Goal: Transaction & Acquisition: Purchase product/service

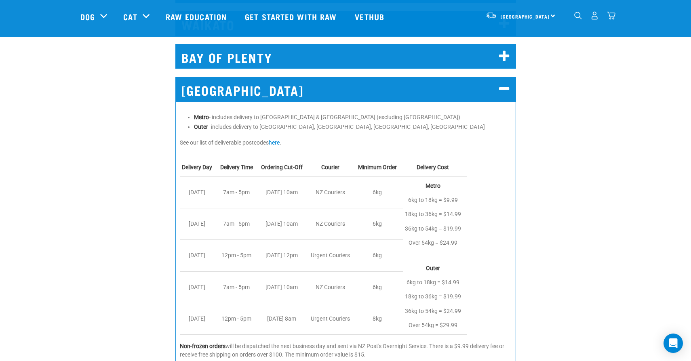
scroll to position [478, 0]
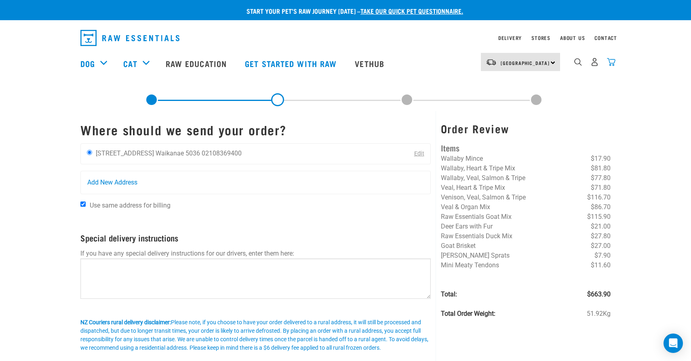
click at [614, 64] on img "dropdown navigation" at bounding box center [611, 62] width 8 height 8
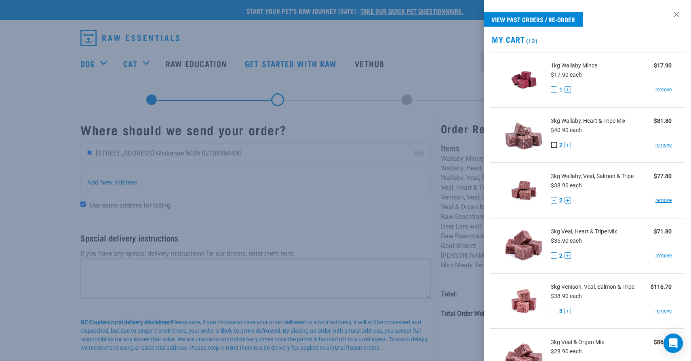
click at [553, 146] on button "-" at bounding box center [554, 145] width 6 height 6
click at [291, 154] on div at bounding box center [345, 180] width 691 height 361
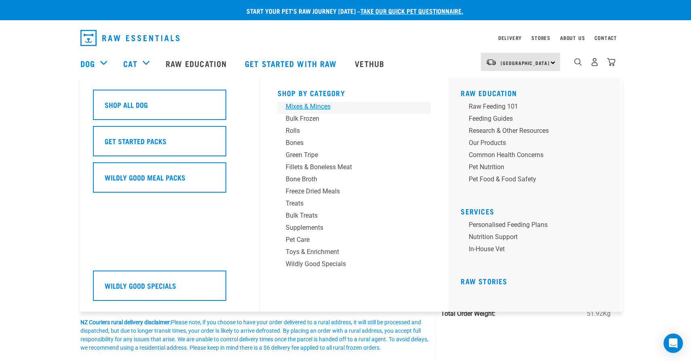
click at [311, 108] on div "Mixes & Minces" at bounding box center [349, 107] width 126 height 10
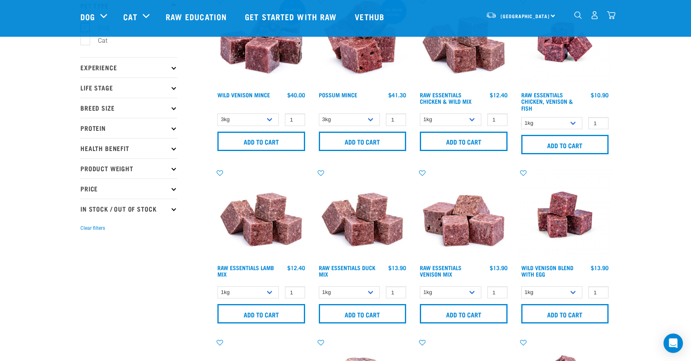
scroll to position [63, 0]
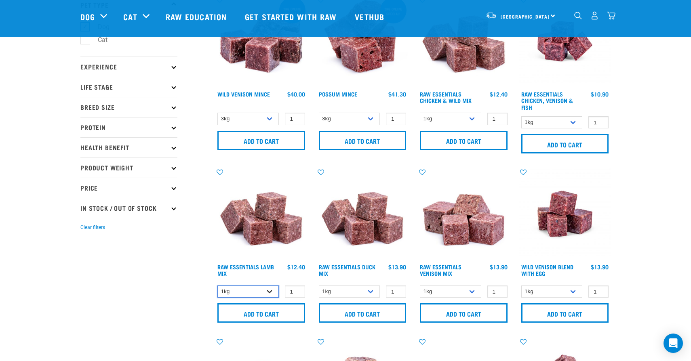
click at [254, 291] on select "1kg 3kg Bulk (10kg)" at bounding box center [247, 292] width 61 height 13
select select "24"
click at [217, 286] on select "1kg 3kg Bulk (10kg)" at bounding box center [247, 292] width 61 height 13
click at [345, 287] on select "1kg 3kg" at bounding box center [349, 292] width 61 height 13
select select "442098"
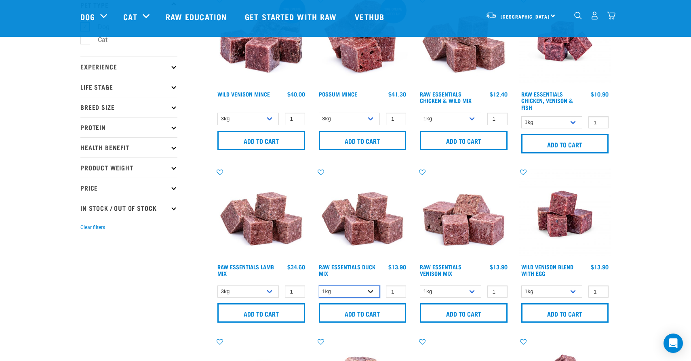
click at [319, 286] on select "1kg 3kg" at bounding box center [349, 292] width 61 height 13
click at [350, 316] on input "Add to cart" at bounding box center [363, 312] width 88 height 19
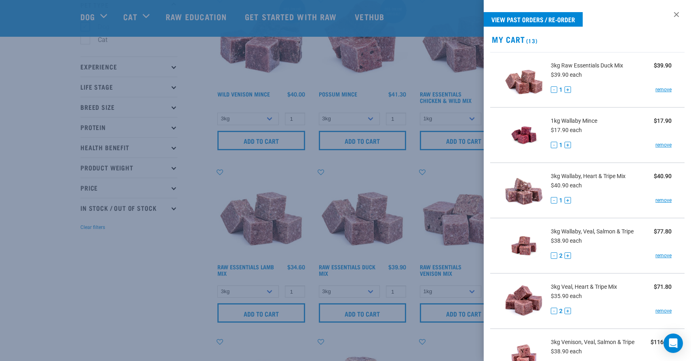
click at [352, 145] on div at bounding box center [345, 180] width 691 height 361
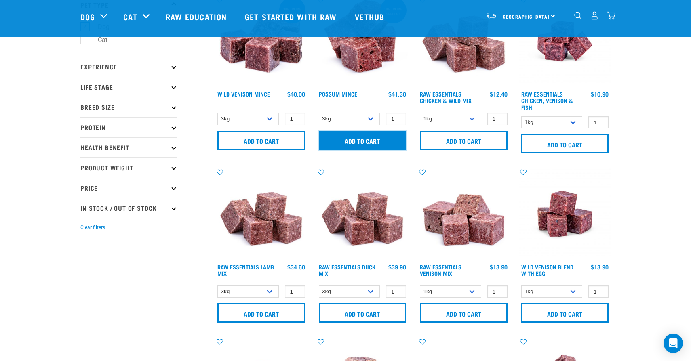
click at [353, 145] on input "Add to cart" at bounding box center [363, 140] width 88 height 19
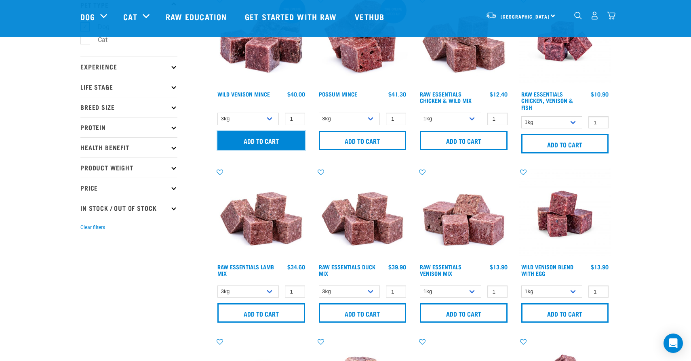
click at [263, 139] on input "Add to cart" at bounding box center [261, 140] width 88 height 19
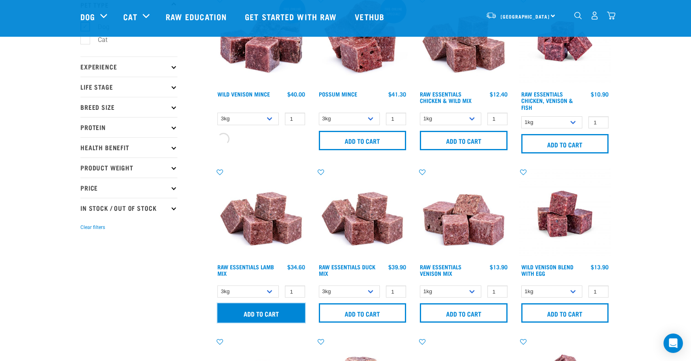
click at [255, 317] on input "Add to cart" at bounding box center [261, 312] width 88 height 19
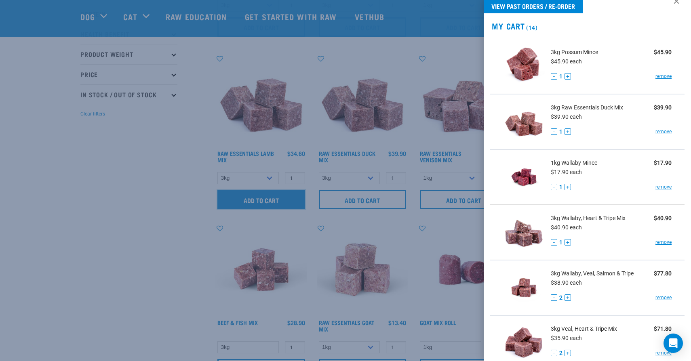
scroll to position [16, 0]
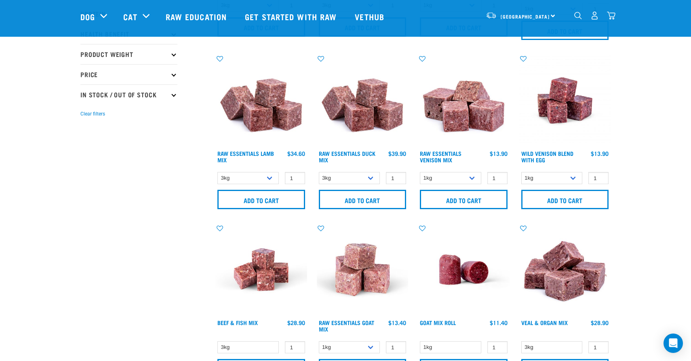
click at [614, 18] on img "dropdown navigation" at bounding box center [611, 15] width 8 height 8
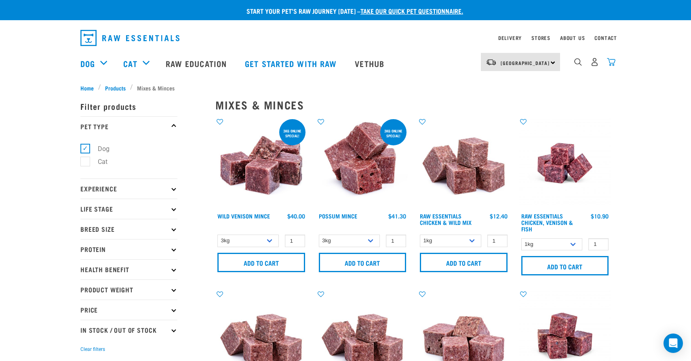
click img "dropdown navigation"
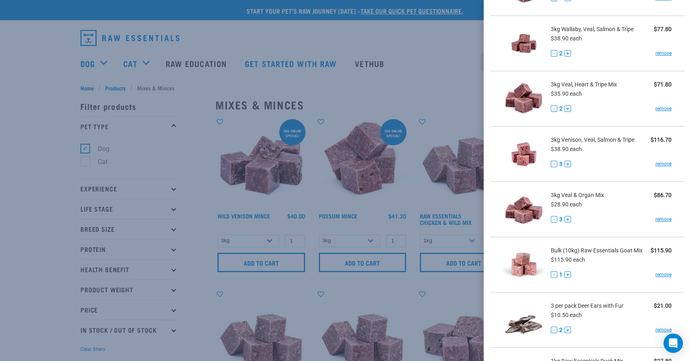
scroll to position [720, 0]
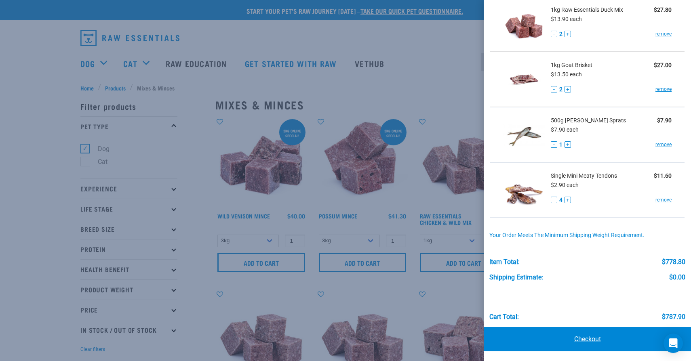
click link "Checkout"
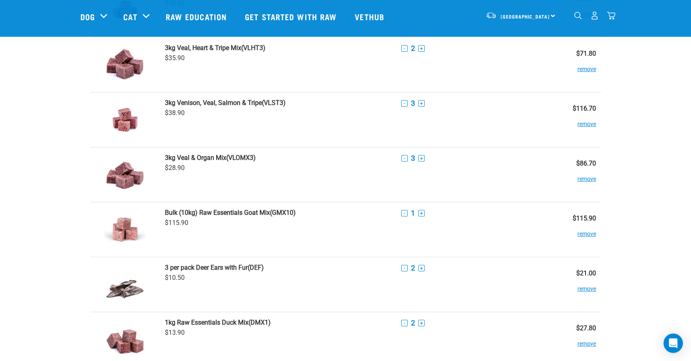
scroll to position [574, 0]
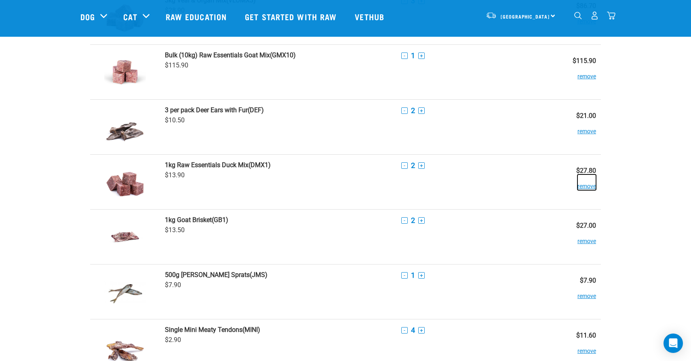
click at [592, 186] on button "remove" at bounding box center [586, 183] width 19 height 16
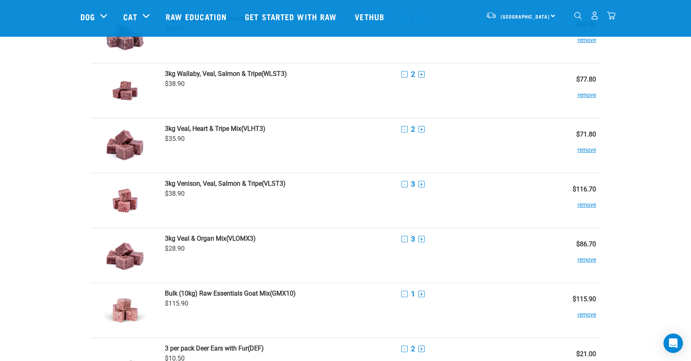
scroll to position [336, 0]
click at [238, 182] on strong "3kg Venison, Veal, Salmon & Tripe" at bounding box center [213, 183] width 97 height 8
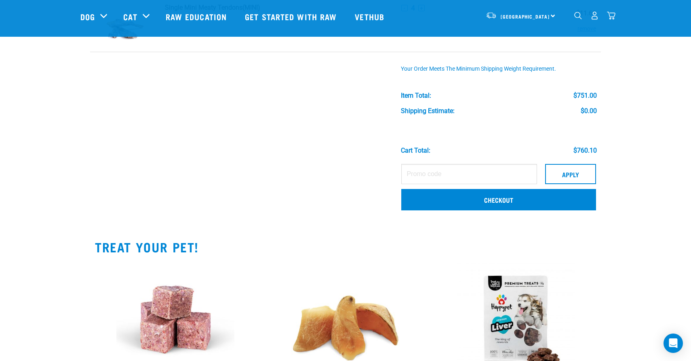
scroll to position [842, 0]
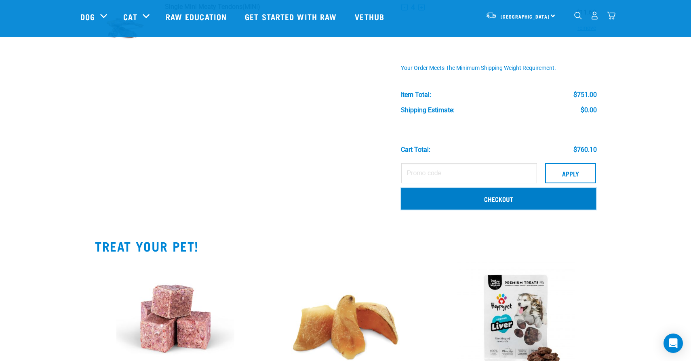
click at [536, 196] on link "Checkout" at bounding box center [498, 198] width 195 height 21
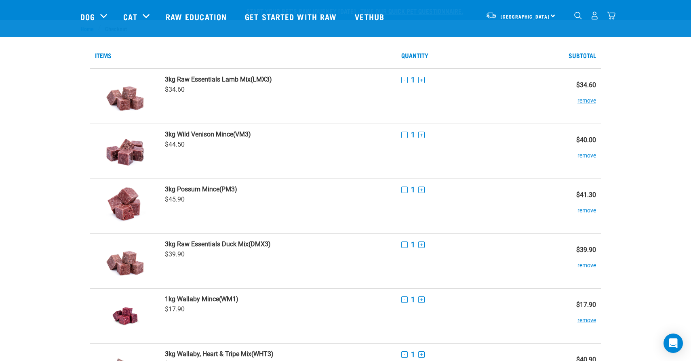
scroll to position [126, 0]
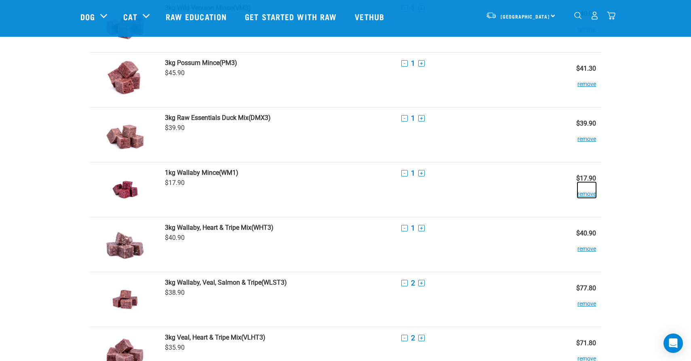
click at [585, 195] on button "remove" at bounding box center [586, 190] width 19 height 16
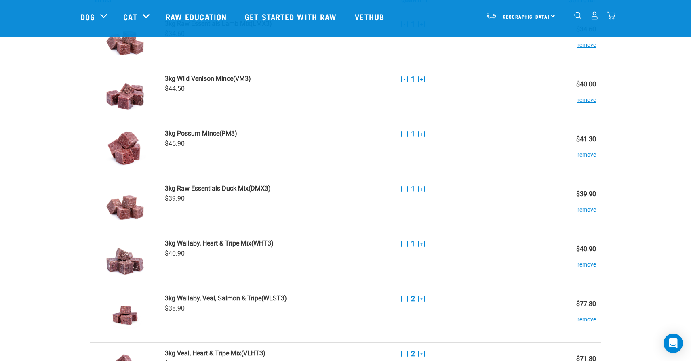
scroll to position [59, 0]
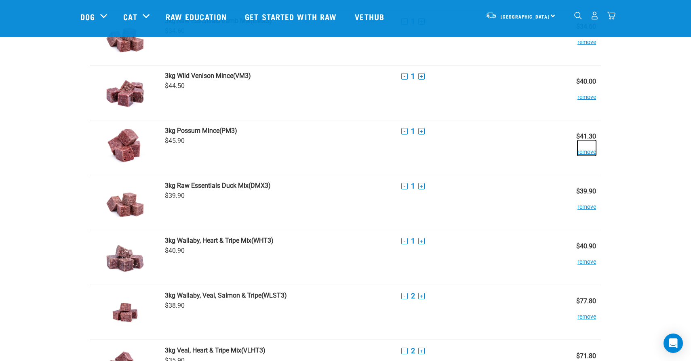
click at [592, 154] on button "remove" at bounding box center [586, 148] width 19 height 16
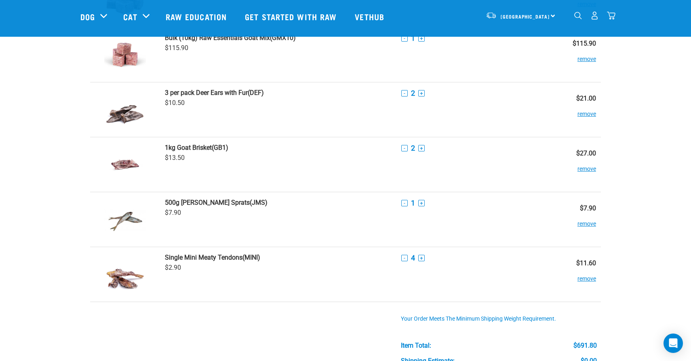
scroll to position [691, 0]
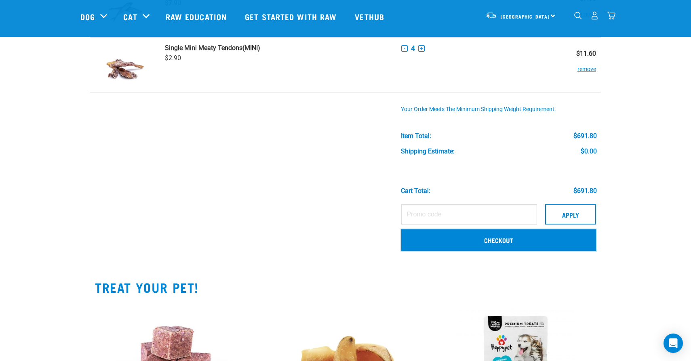
click at [525, 243] on link "Checkout" at bounding box center [498, 239] width 195 height 21
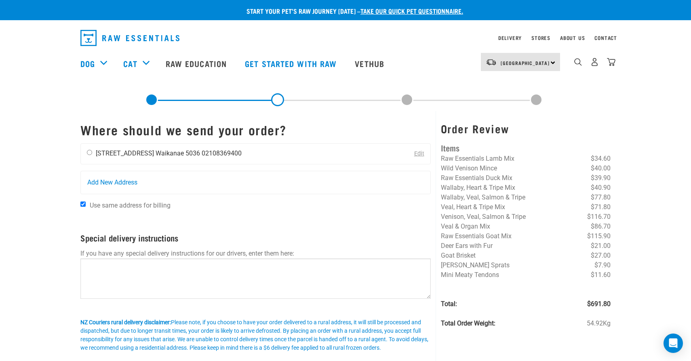
click at [91, 153] on input "radio" at bounding box center [89, 152] width 5 height 5
radio input "true"
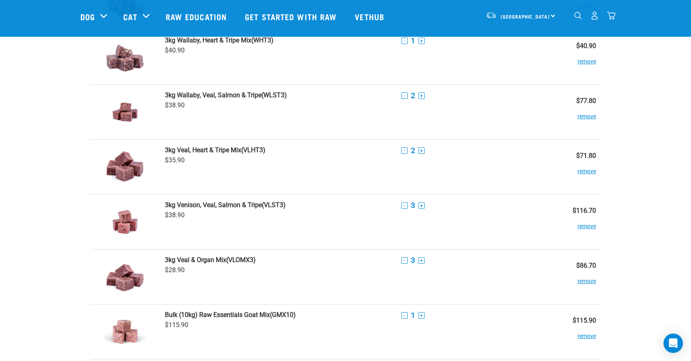
scroll to position [205, 0]
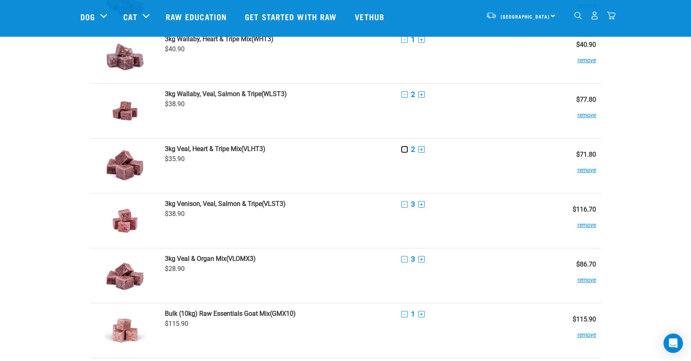
click at [405, 148] on button "-" at bounding box center [404, 149] width 6 height 6
click at [241, 148] on strong "3kg Veal, Heart & Tripe Mix" at bounding box center [203, 149] width 76 height 8
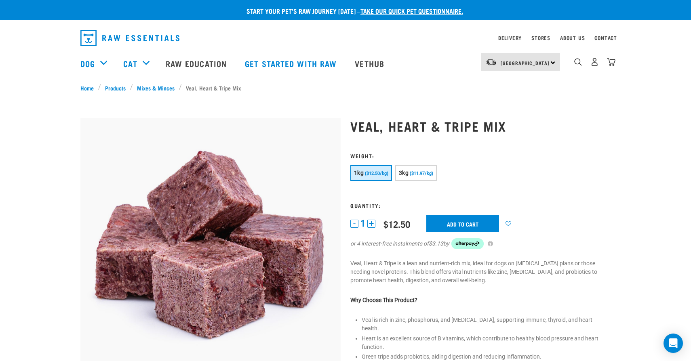
click at [364, 172] on button "1kg ($12.50/kg)" at bounding box center [371, 173] width 42 height 16
click at [369, 221] on button "+" at bounding box center [371, 224] width 8 height 8
click at [465, 229] on input "Add to cart" at bounding box center [462, 223] width 73 height 17
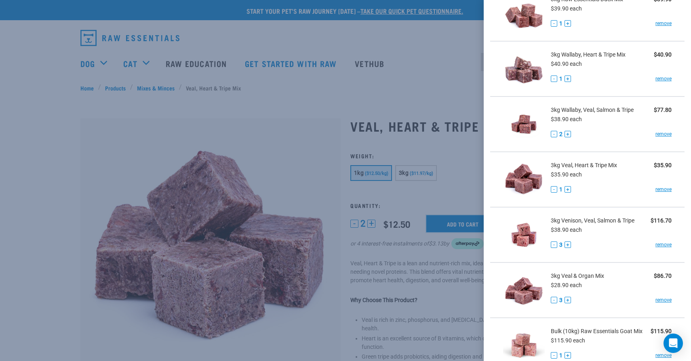
scroll to position [609, 0]
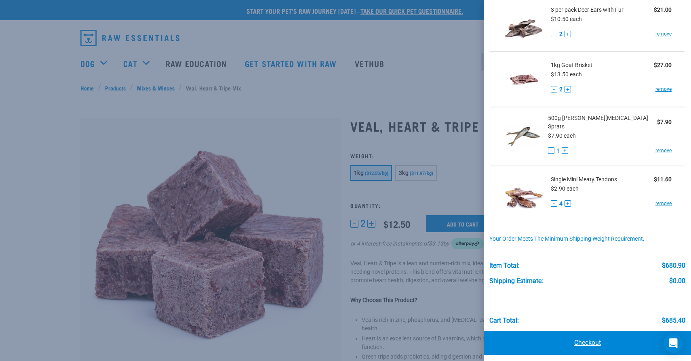
click at [586, 337] on link "Checkout" at bounding box center [587, 343] width 207 height 24
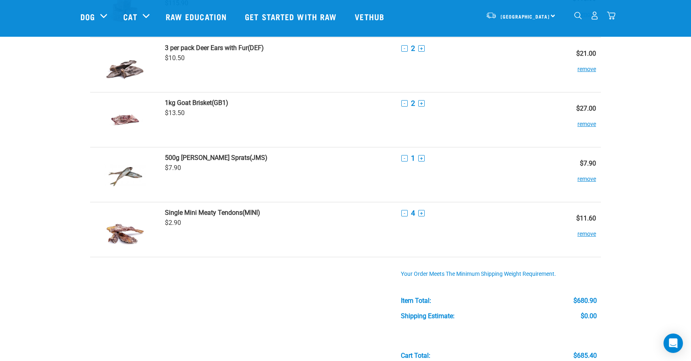
scroll to position [635, 0]
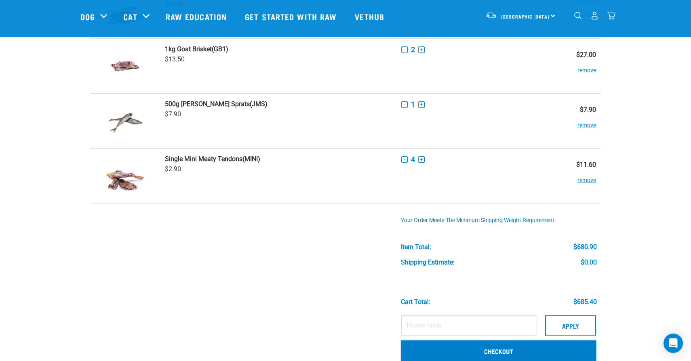
click at [433, 348] on link "Checkout" at bounding box center [498, 351] width 195 height 21
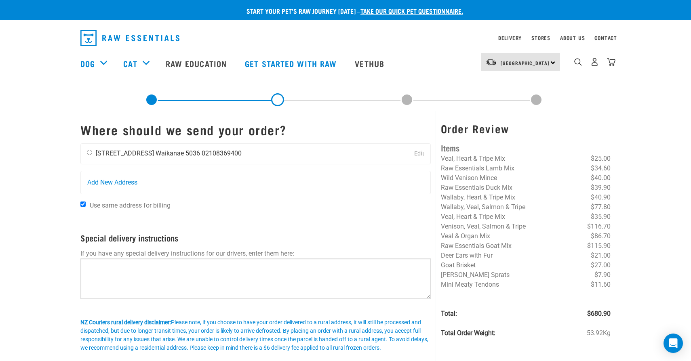
click at [89, 152] on input "radio" at bounding box center [89, 152] width 5 height 5
radio input "true"
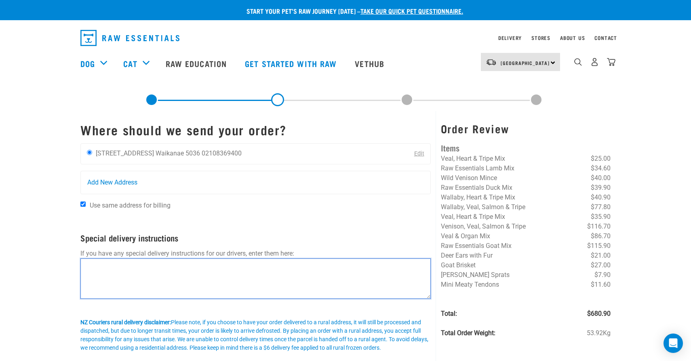
click at [125, 268] on textarea at bounding box center [255, 279] width 350 height 40
type textarea "Leave by gate inside the property."
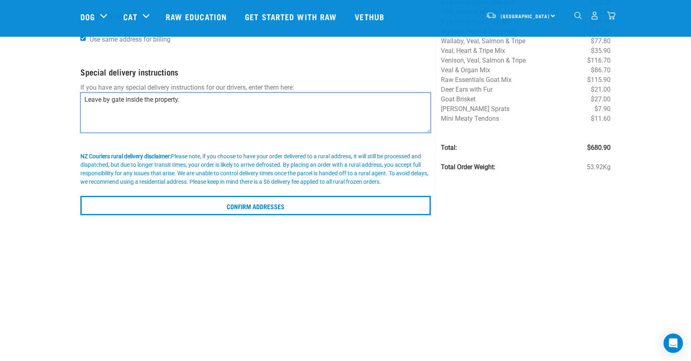
scroll to position [107, 0]
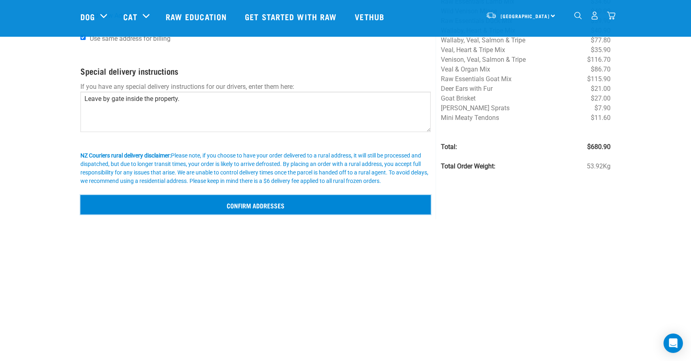
click at [338, 205] on input "Confirm addresses" at bounding box center [255, 204] width 350 height 19
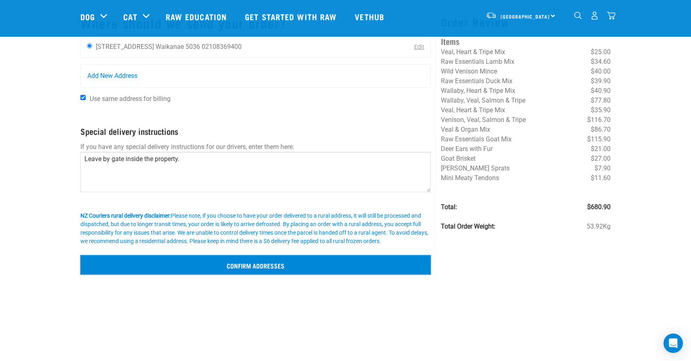
scroll to position [0, 0]
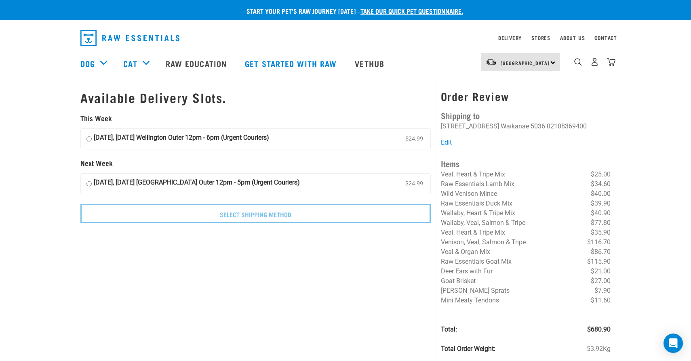
click at [89, 139] on input "14 September, Sunday Wellington Outer 12pm - 6pm (Urgent Couriers) $24.99" at bounding box center [88, 139] width 5 height 12
radio input "true"
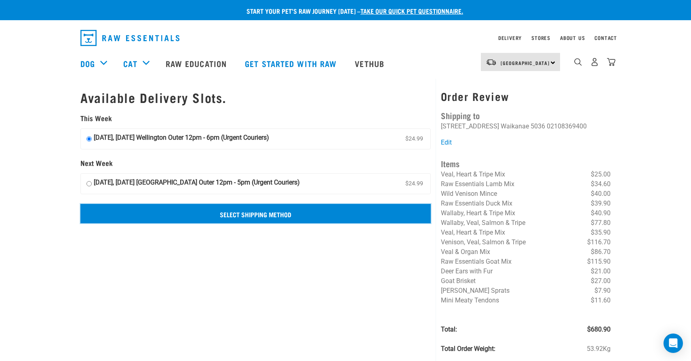
click at [198, 219] on input "Select Shipping Method" at bounding box center [255, 213] width 350 height 19
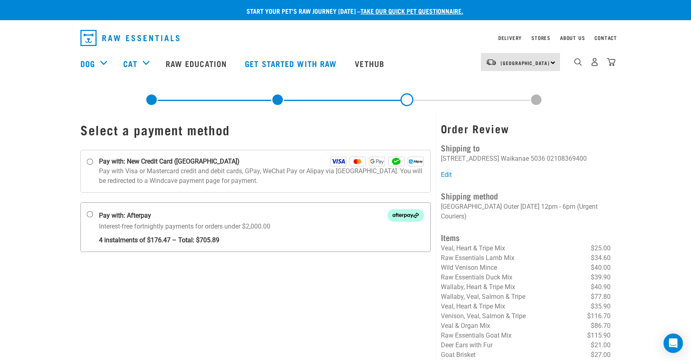
click at [90, 216] on input "Pay with: Afterpay Interest-free fortnightly payments for orders under $2,000.00" at bounding box center [90, 214] width 6 height 6
radio input "true"
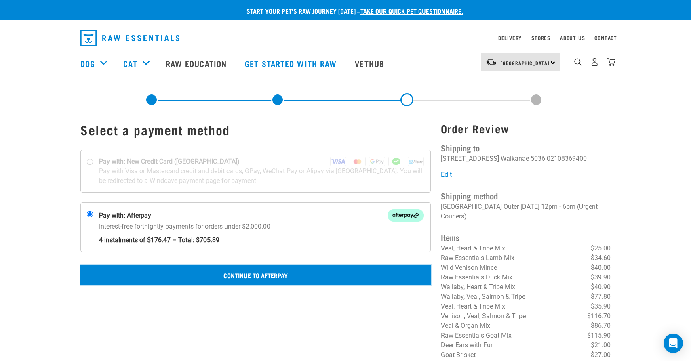
click at [242, 275] on button "Continue to Afterpay" at bounding box center [255, 275] width 350 height 20
click at [371, 276] on button "Confirm Payment" at bounding box center [255, 275] width 350 height 20
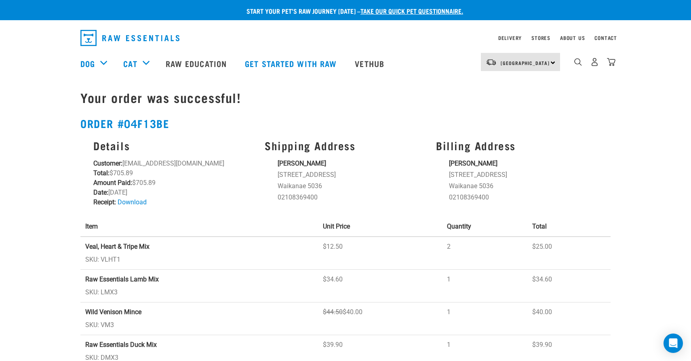
click at [418, 78] on div "Dog Shop All Dog Get Started Packs Wildly Good Meal Packs Shop By Category" at bounding box center [347, 63] width 535 height 32
